Goal: Information Seeking & Learning: Learn about a topic

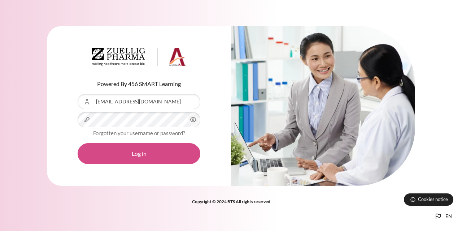
click at [193, 119] on icon "Content" at bounding box center [193, 119] width 9 height 9
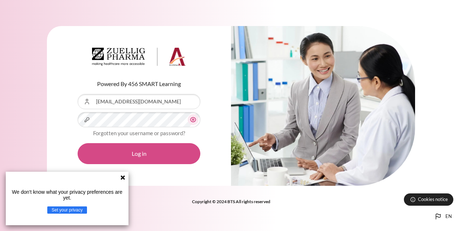
click at [165, 155] on button "Log in" at bounding box center [139, 153] width 123 height 21
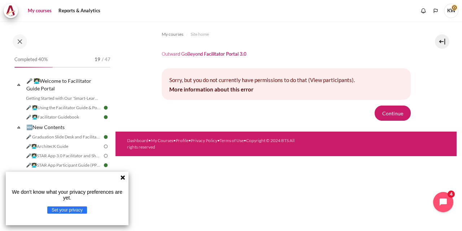
click at [42, 10] on link "My courses" at bounding box center [39, 11] width 29 height 14
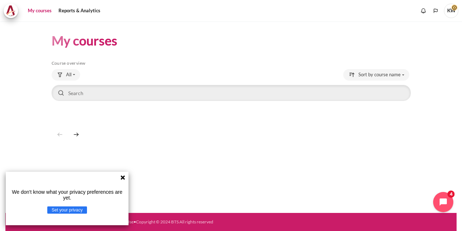
click at [123, 178] on icon at bounding box center [123, 177] width 4 height 4
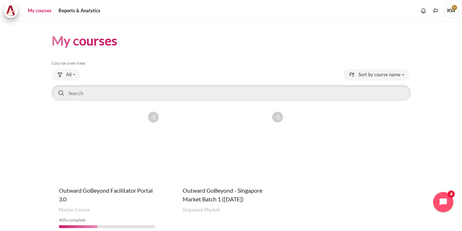
click at [103, 149] on figure "Content" at bounding box center [107, 144] width 111 height 72
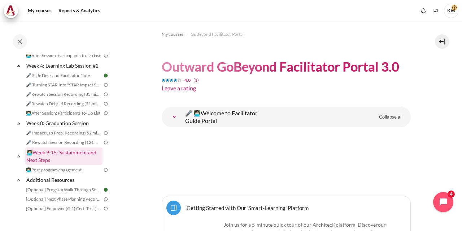
scroll to position [339, 0]
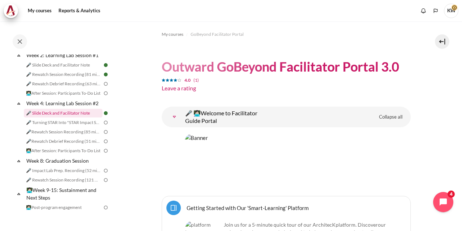
click at [60, 117] on link "🎤 Slide Deck and Facilitator Note" at bounding box center [63, 113] width 79 height 9
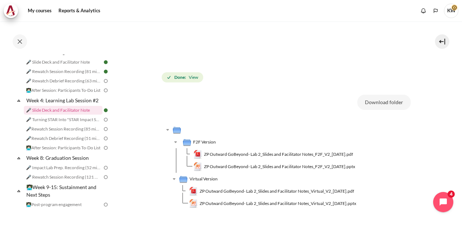
scroll to position [253, 0]
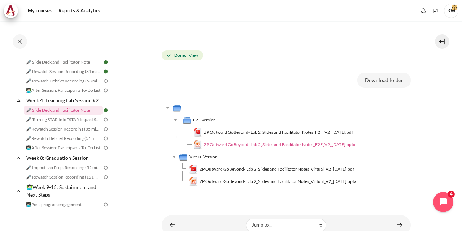
click at [274, 148] on span "ZP Outward GoBeyond- Lab 2_Slides and Facilitator Notes_F2F_V2_[DATE].pptx" at bounding box center [279, 144] width 151 height 6
